Goal: Task Accomplishment & Management: Complete application form

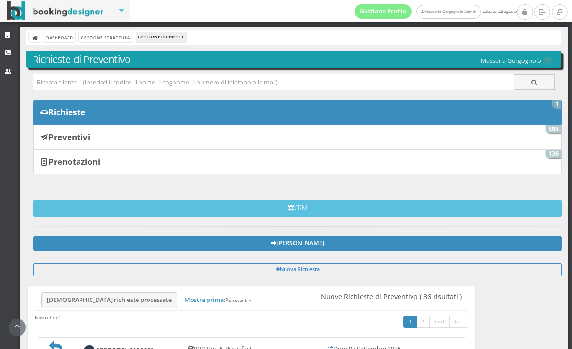
scroll to position [272, 0]
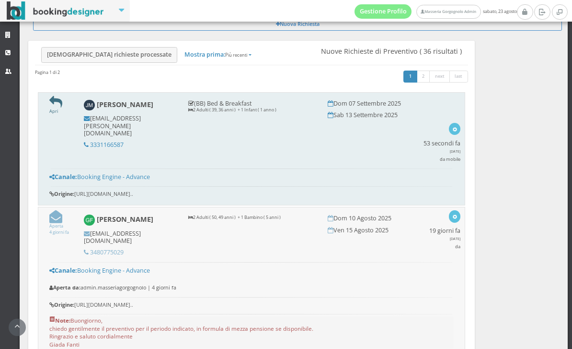
click at [58, 106] on icon at bounding box center [55, 101] width 13 height 13
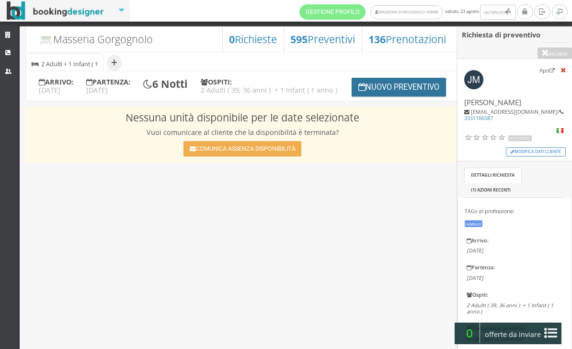
click at [396, 96] on button "Nuovo Preventivo" at bounding box center [399, 87] width 95 height 19
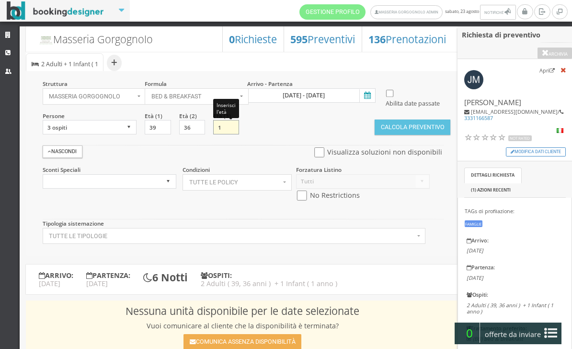
click at [227, 134] on input "1" at bounding box center [226, 127] width 26 height 14
click at [321, 129] on div "Struttura Masseria Gorgognolo × Seleziona Masseria Gorgognolo Masseria Gorgogno…" at bounding box center [242, 163] width 433 height 185
click at [132, 134] on select "1 ospite 2 ospiti 3 ospiti 4 ospiti 5 ospiti 6 ospiti 7 ospiti 8 ospiti 9 ospit…" at bounding box center [90, 127] width 94 height 14
select select "2"
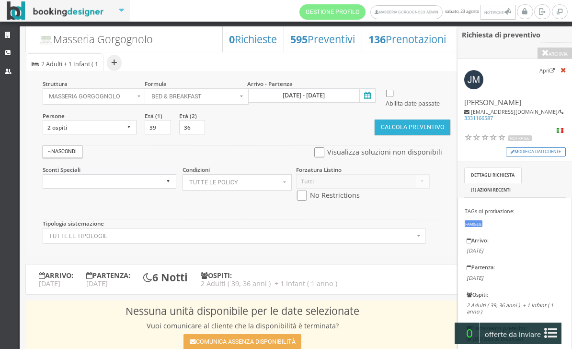
click at [409, 135] on button "Calcola Preventivo" at bounding box center [413, 126] width 76 height 15
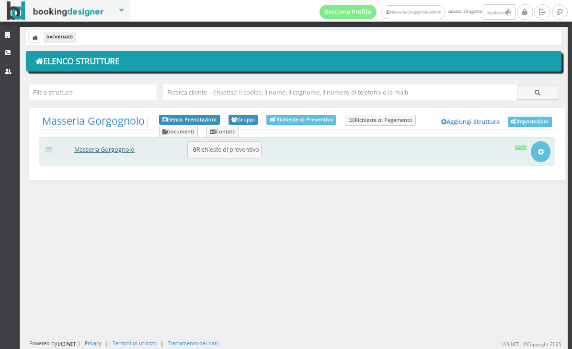
click at [114, 149] on link "Masseria Gorgognolo" at bounding box center [104, 149] width 60 height 8
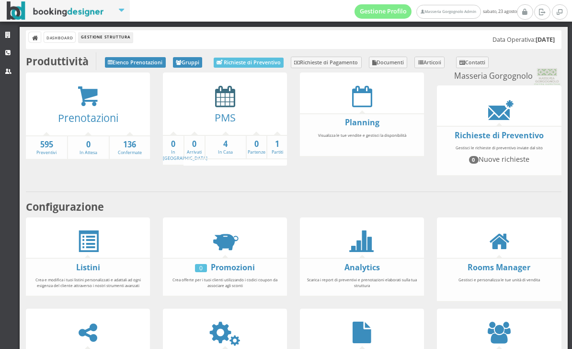
click at [219, 103] on icon at bounding box center [225, 96] width 20 height 22
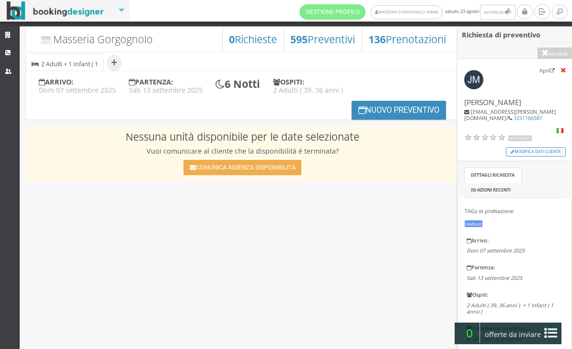
select select
click at [383, 109] on button "Nuovo Preventivo" at bounding box center [399, 110] width 95 height 19
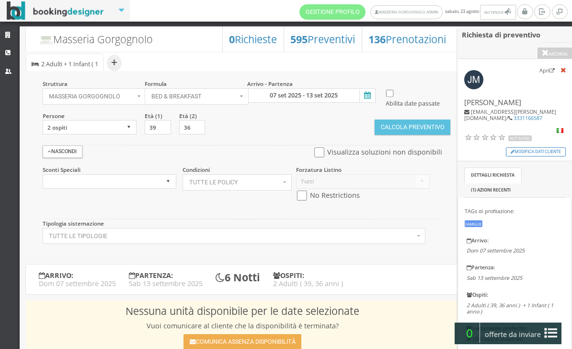
click at [369, 99] on icon at bounding box center [367, 95] width 14 height 13
click at [369, 99] on input "07 set 2025 - 13 set 2025" at bounding box center [311, 95] width 128 height 14
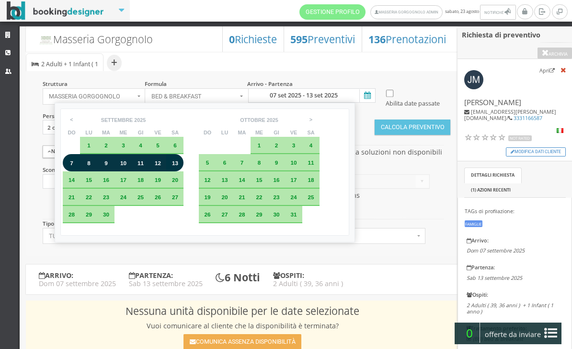
click at [71, 166] on span "7" at bounding box center [71, 163] width 3 height 6
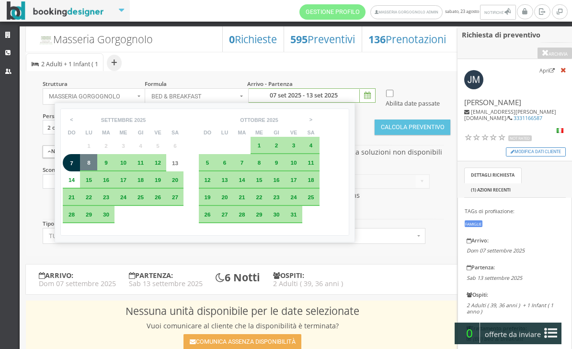
click at [91, 164] on span "8" at bounding box center [88, 162] width 3 height 6
type input "07 set 2025 - 08 set 2025"
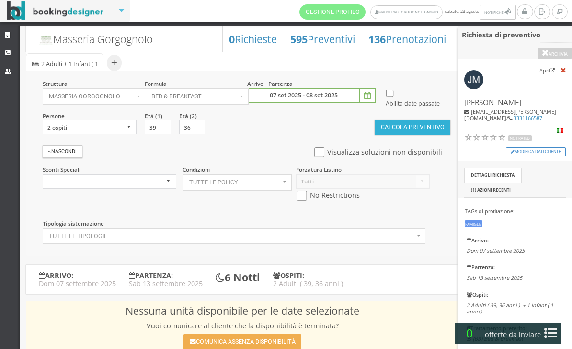
click at [398, 135] on button "Calcola Preventivo" at bounding box center [413, 126] width 76 height 15
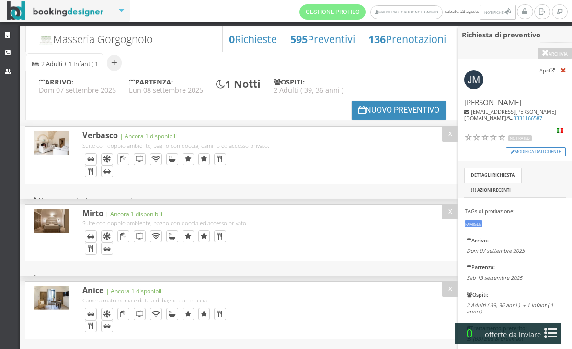
select select
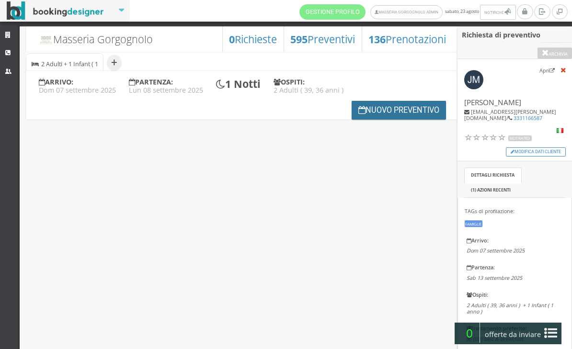
click at [381, 109] on button "Nuovo Preventivo" at bounding box center [399, 110] width 95 height 19
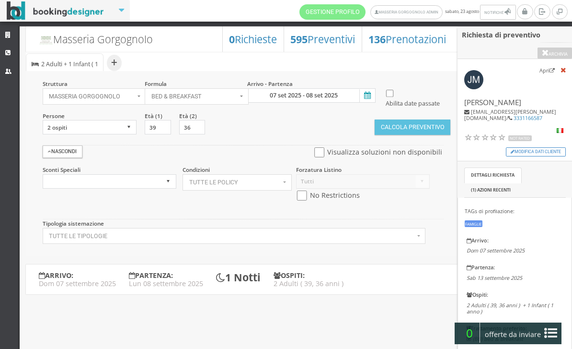
click at [369, 94] on icon at bounding box center [367, 95] width 14 height 13
click at [369, 94] on input "07 set 2025 - 08 set 2025" at bounding box center [311, 95] width 128 height 14
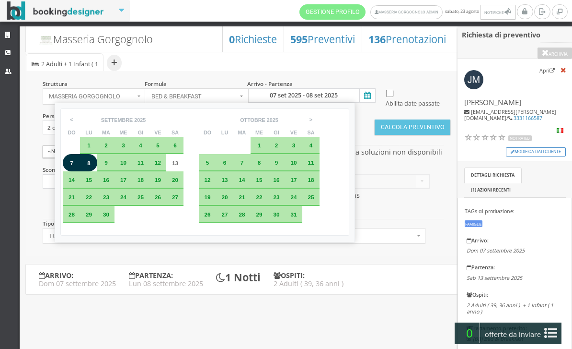
click at [71, 165] on span "7" at bounding box center [71, 163] width 3 height 6
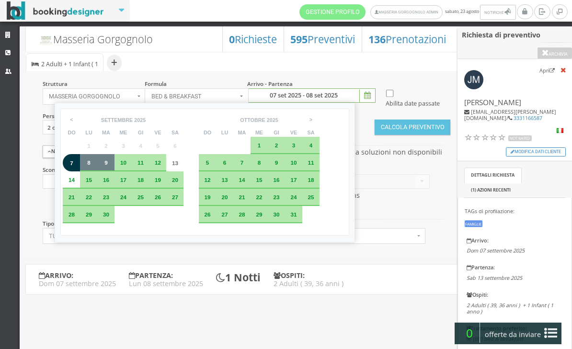
click at [108, 165] on span "9" at bounding box center [106, 162] width 3 height 6
type input "07 set 2025 - 09 set 2025"
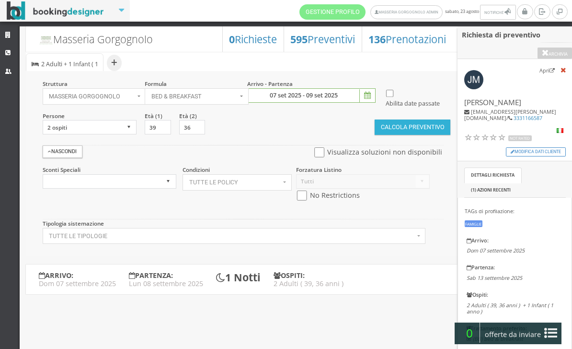
click at [389, 135] on button "Calcola Preventivo" at bounding box center [413, 126] width 76 height 15
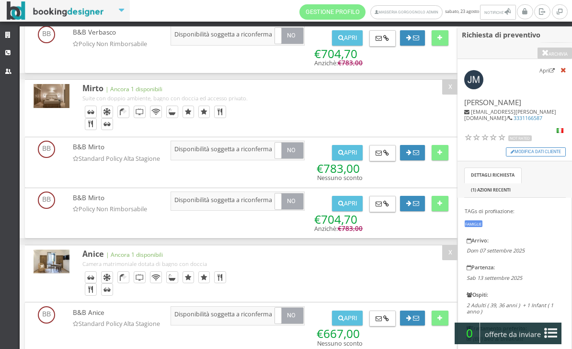
scroll to position [217, 0]
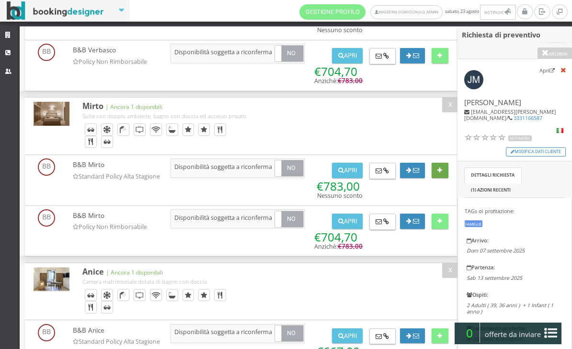
click at [444, 171] on button at bounding box center [440, 170] width 17 height 15
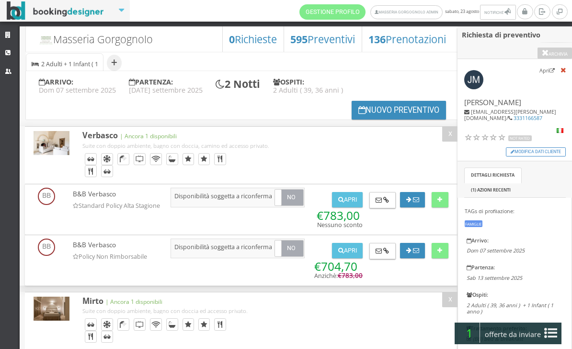
scroll to position [0, 0]
click at [382, 111] on button "Nuovo Preventivo" at bounding box center [399, 110] width 95 height 19
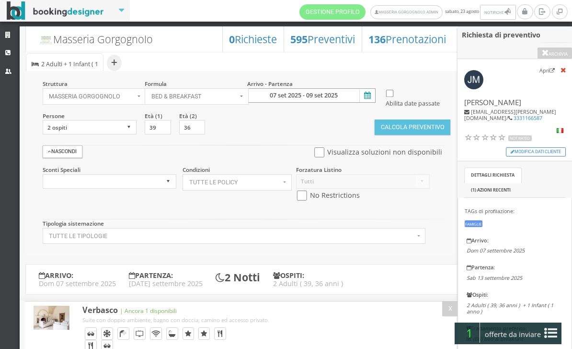
click at [358, 92] on input "07 set 2025 - 09 set 2025" at bounding box center [311, 95] width 128 height 14
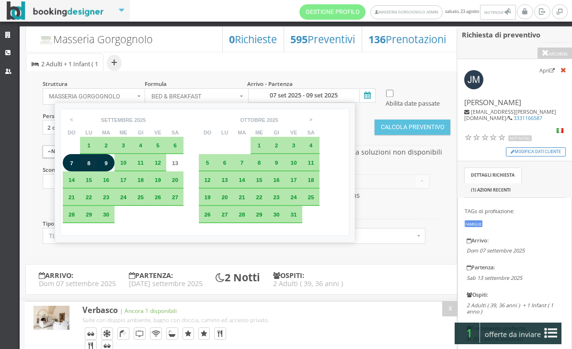
click at [108, 162] on span "9" at bounding box center [106, 163] width 3 height 6
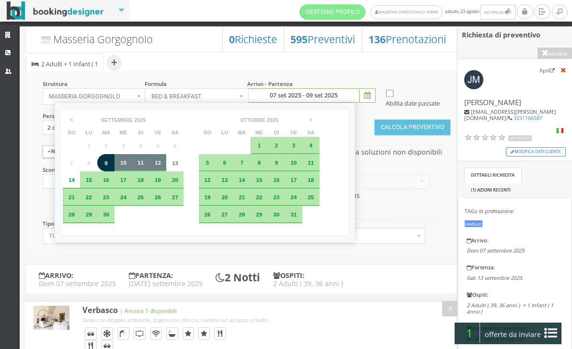
click at [166, 169] on div "12" at bounding box center [157, 162] width 17 height 17
type input "09 set 2025 - 12 set 2025"
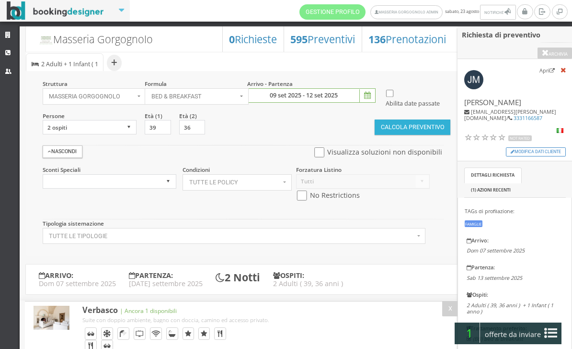
click at [406, 135] on button "Calcola Preventivo" at bounding box center [413, 126] width 76 height 15
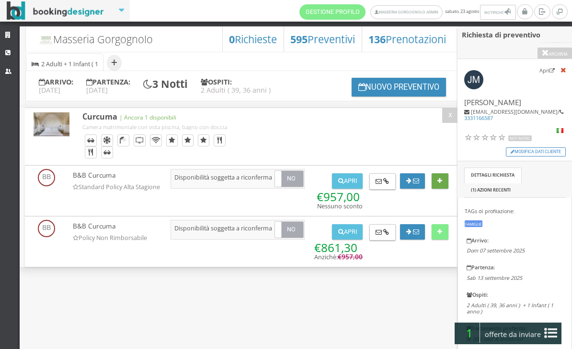
click at [444, 188] on button at bounding box center [440, 180] width 17 height 15
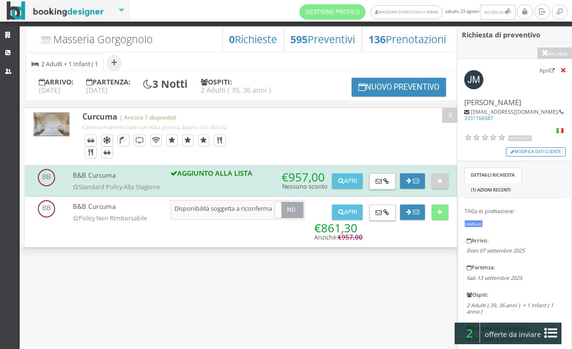
click at [549, 331] on icon at bounding box center [551, 332] width 13 height 15
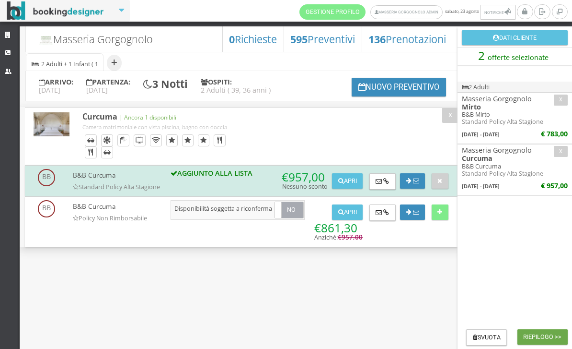
click at [548, 334] on button "Riepilogo >>" at bounding box center [543, 336] width 50 height 15
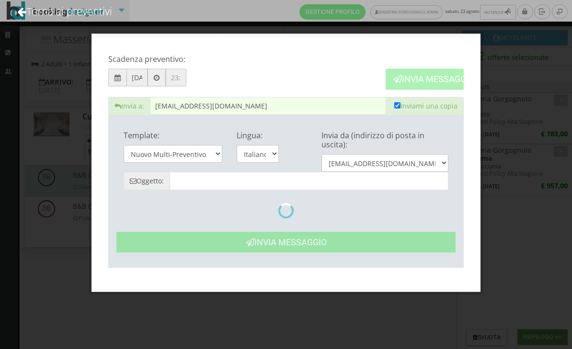
type input "Masseria Gorgognolo: Preventivo - Jasmin Mair"
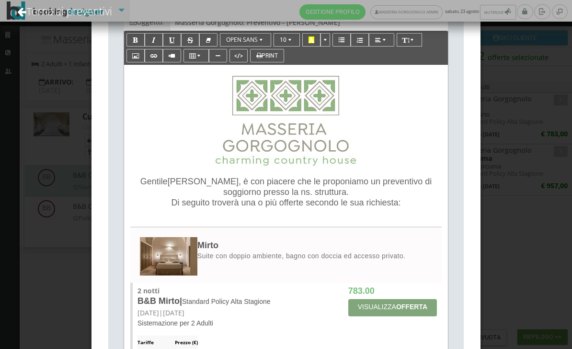
scroll to position [160, 0]
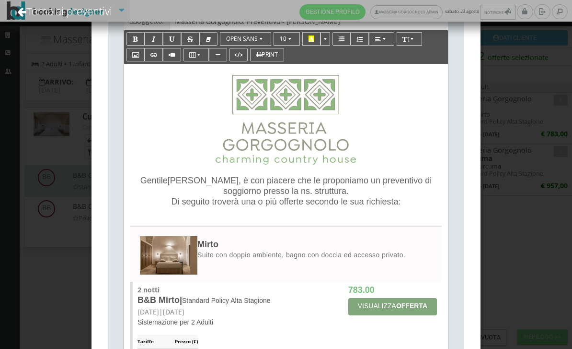
click at [401, 203] on span "Di seguito troverà una o più offerte secondo le sua richiesta:" at bounding box center [287, 202] width 230 height 10
click at [401, 200] on span "Di seguito troverà una o più offerte secondo le sua richiesta:" at bounding box center [287, 202] width 230 height 10
click at [401, 197] on p "Gentile Jasmin , è con piacere che le proponiamo un preventivo di soggiorno pre…" at bounding box center [286, 191] width 305 height 32
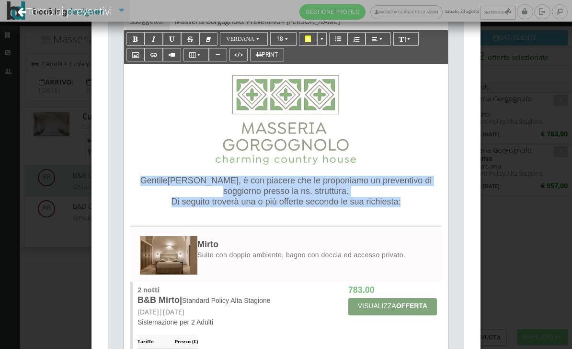
copy p "Gentile Jasmin , è con piacere che le proponiamo un preventivo di soggiorno pre…"
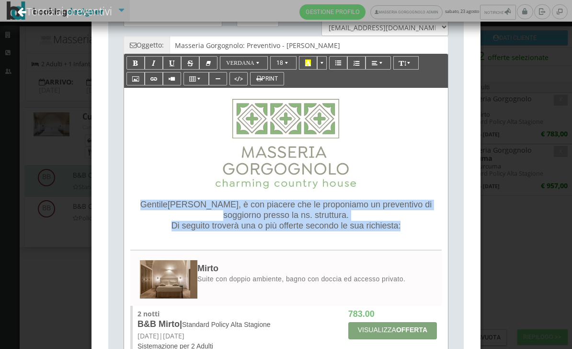
scroll to position [124, 0]
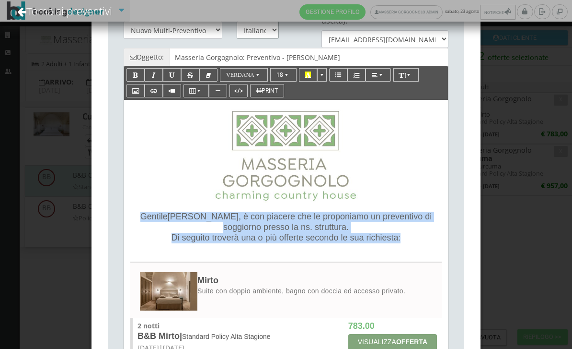
click at [271, 28] on select "Italiano English" at bounding box center [258, 30] width 42 height 18
select select "en"
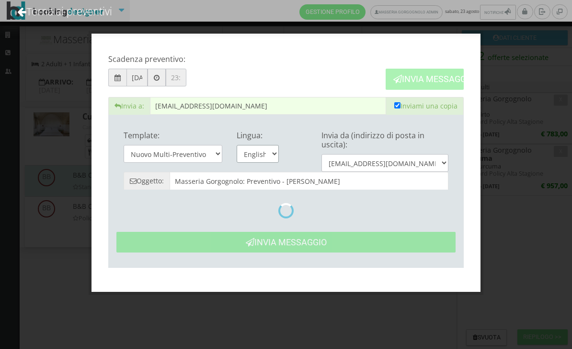
type input "Masseria Gorgognolo: Quote- Jasmin Mair"
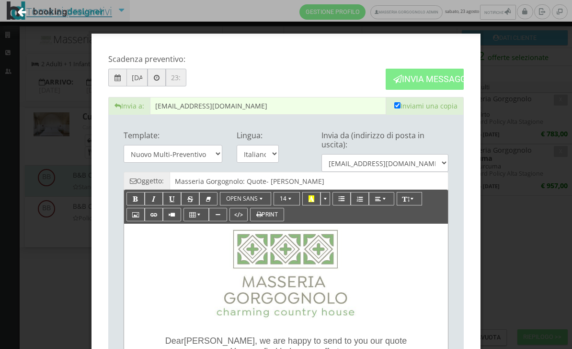
click at [100, 3] on link "Torna ai preventivi" at bounding box center [64, 11] width 121 height 40
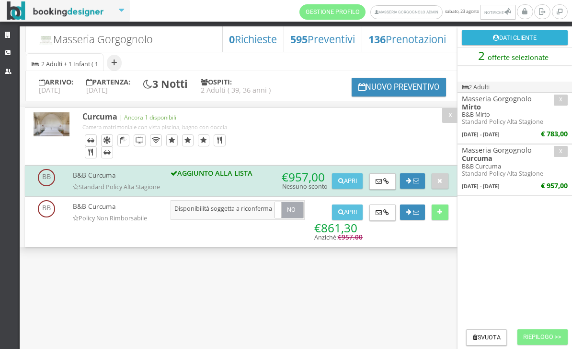
click at [523, 37] on button "Dati Cliente" at bounding box center [515, 37] width 106 height 15
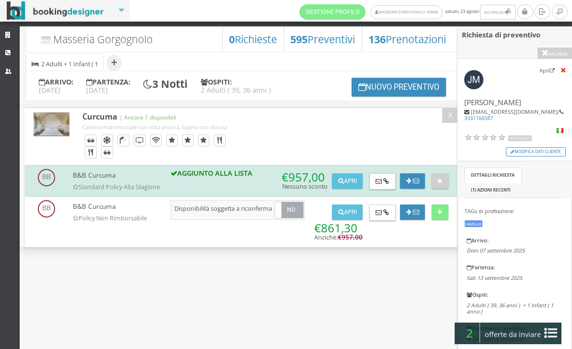
click at [555, 332] on icon at bounding box center [551, 332] width 13 height 15
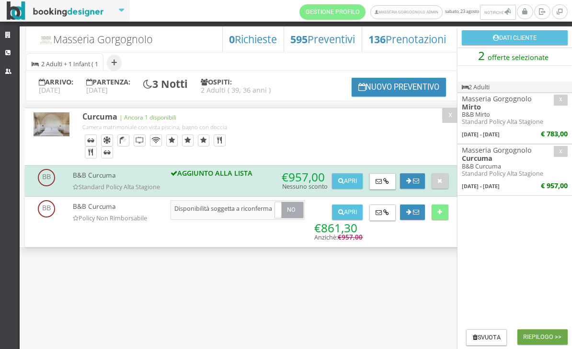
click at [548, 334] on button "Riepilogo >>" at bounding box center [543, 336] width 50 height 15
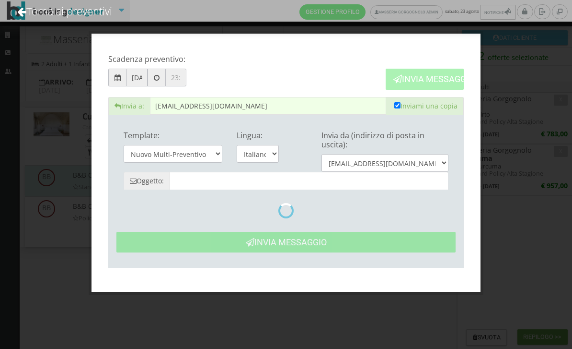
type input "Masseria Gorgognolo: Preventivo - Jasmin Mair"
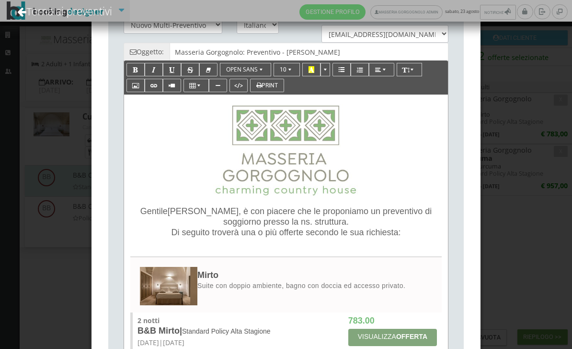
scroll to position [130, 0]
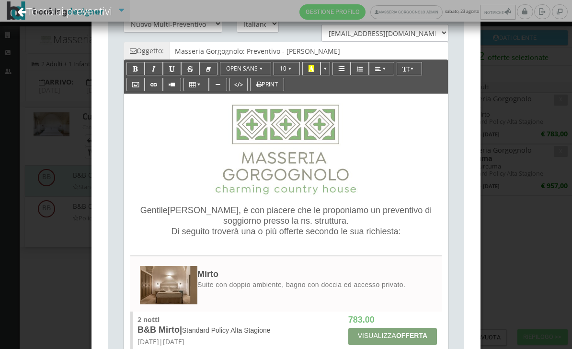
click at [162, 214] on span "Gentile" at bounding box center [153, 210] width 27 height 10
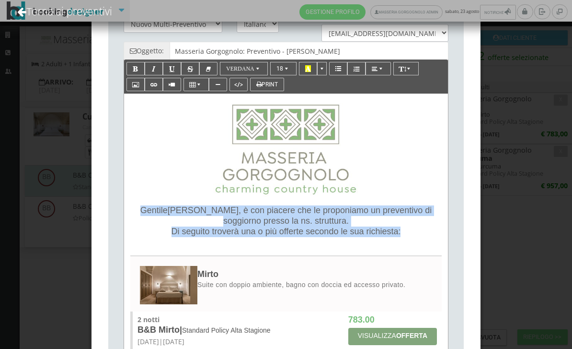
paste div
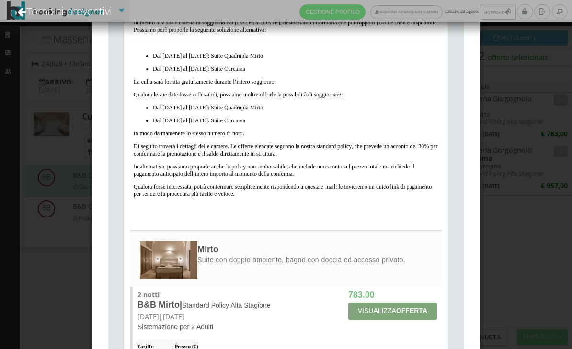
scroll to position [278, 0]
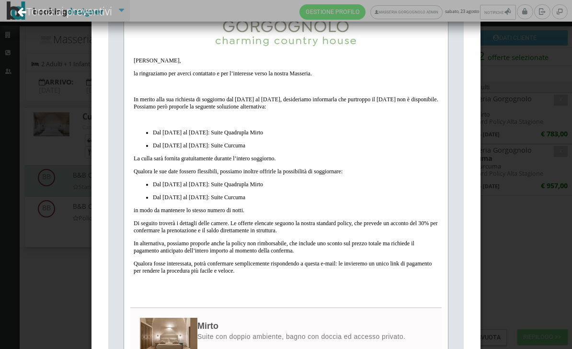
click at [139, 133] on ul "Dal 7 al 9 settembre: Suite Quadrupla Mirto Dal 9 al 12 settembre: Suite Curcuma" at bounding box center [286, 139] width 305 height 20
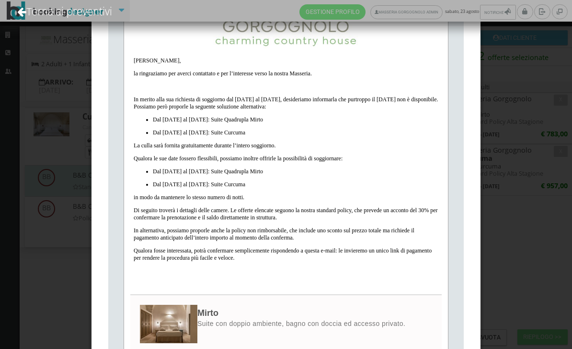
click at [321, 238] on p "In alternativa, possiamo proporle anche la policy non rimborsabile, che include…" at bounding box center [286, 234] width 305 height 14
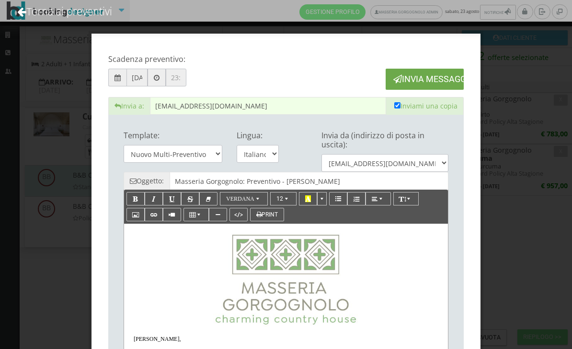
scroll to position [0, 0]
click at [412, 74] on button "Invia Messaggio" at bounding box center [425, 79] width 78 height 21
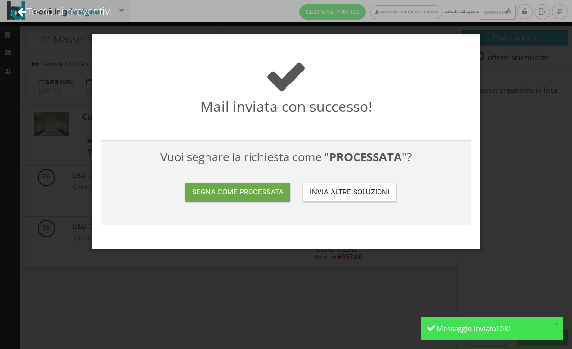
click at [258, 194] on button "Segna come processata" at bounding box center [238, 192] width 105 height 19
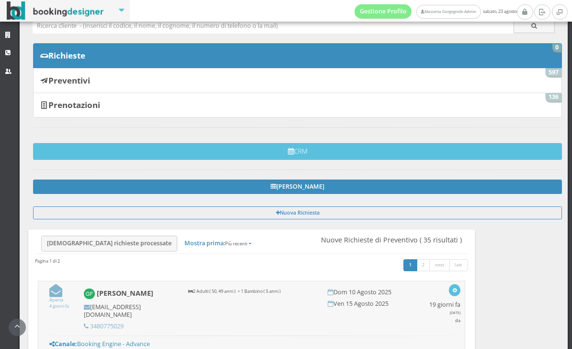
scroll to position [48, 0]
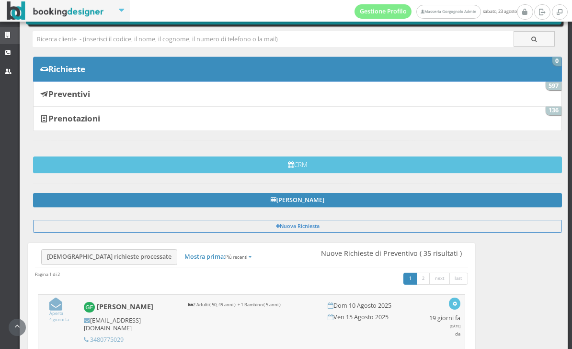
click at [12, 36] on icon at bounding box center [9, 35] width 8 height 6
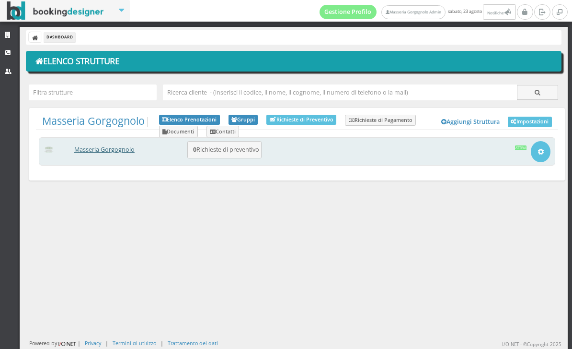
click at [128, 146] on link "Masseria Gorgognolo" at bounding box center [104, 149] width 60 height 8
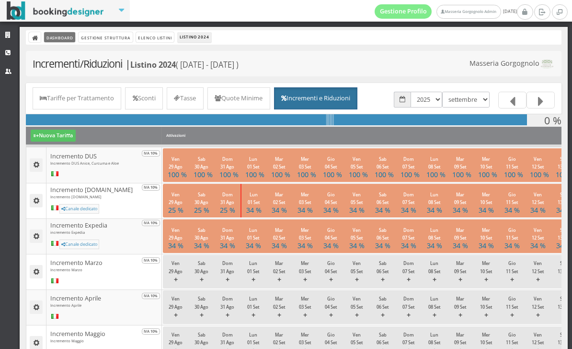
click at [61, 38] on link "Dashboard" at bounding box center [59, 37] width 31 height 10
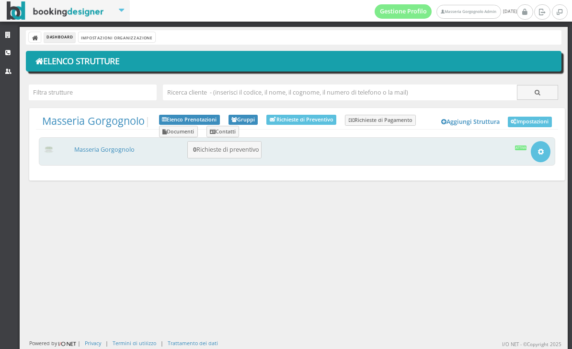
click at [120, 155] on div "Masseria Gorgognolo 0 Richieste di preventivo Apri Setup e Impostazioni Attiva" at bounding box center [297, 151] width 517 height 28
click at [120, 148] on link "Masseria Gorgognolo" at bounding box center [104, 149] width 60 height 8
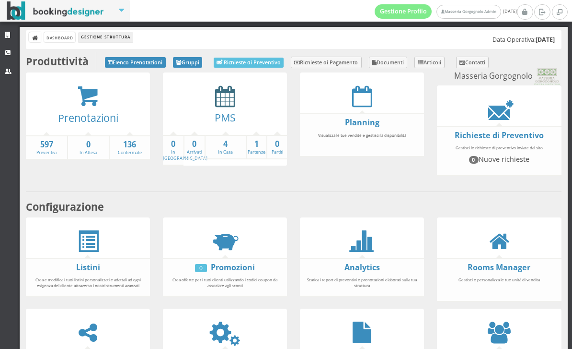
click at [222, 93] on icon at bounding box center [225, 96] width 20 height 22
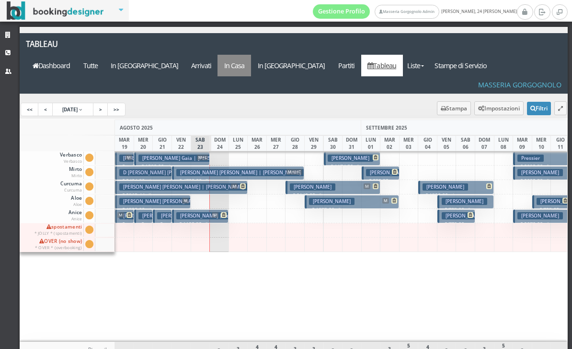
click at [251, 55] on a=pms-instay-reservations"] "In Casa" at bounding box center [235, 66] width 34 height 22
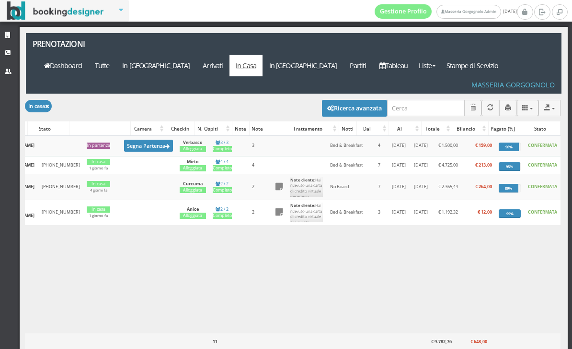
scroll to position [0, 226]
click at [415, 55] on link "Tableau" at bounding box center [394, 66] width 42 height 22
